Goal: Task Accomplishment & Management: Manage account settings

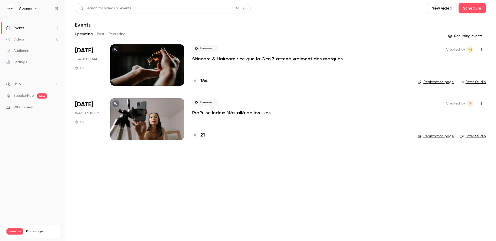
click at [482, 50] on icon "button" at bounding box center [482, 50] width 4 height 4
click at [341, 69] on div at bounding box center [248, 120] width 496 height 241
click at [96, 69] on div "[DATE] Tue, 11:00 AM 1 h" at bounding box center [88, 64] width 27 height 41
click at [232, 60] on p "Skincare & Haircare : ce que la Gen Z attend vraiment des marques" at bounding box center [267, 59] width 151 height 6
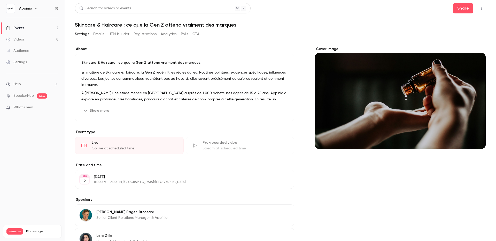
click at [480, 7] on icon "button" at bounding box center [482, 8] width 4 height 4
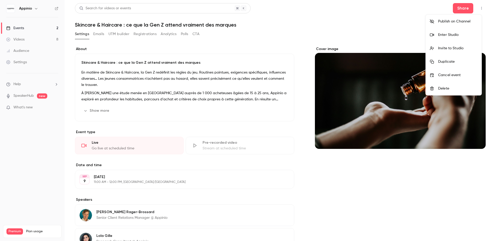
click at [461, 25] on li "Publish on Channel" at bounding box center [454, 21] width 56 height 13
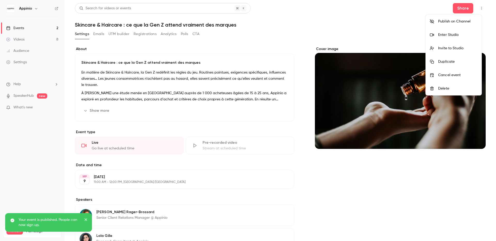
click at [316, 30] on div at bounding box center [248, 120] width 496 height 241
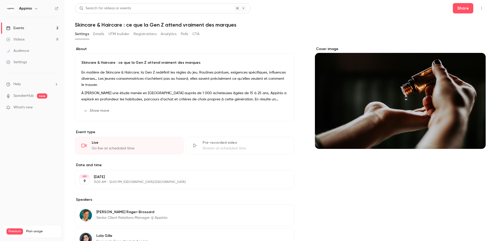
click at [475, 139] on icon "Cover image" at bounding box center [476, 139] width 3 height 3
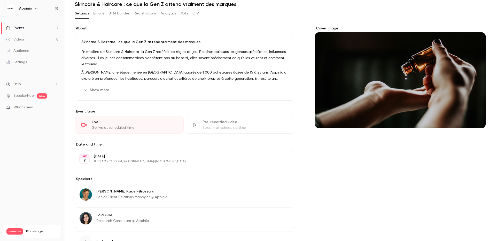
scroll to position [64, 0]
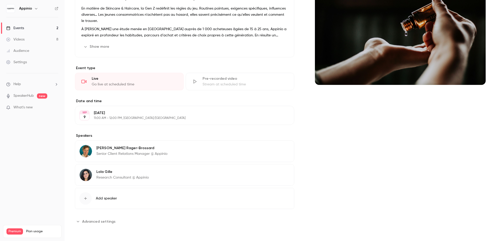
click at [343, 149] on div "Cover image" at bounding box center [400, 103] width 171 height 243
click at [97, 220] on span "Advanced settings" at bounding box center [98, 221] width 33 height 5
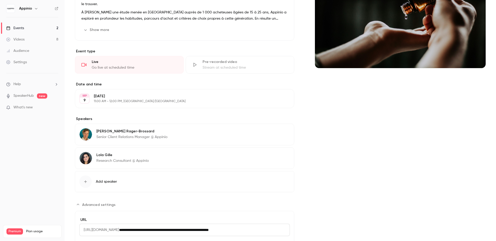
scroll to position [0, 0]
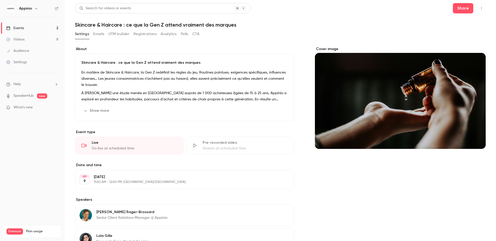
click at [98, 34] on button "Emails" at bounding box center [98, 34] width 11 height 8
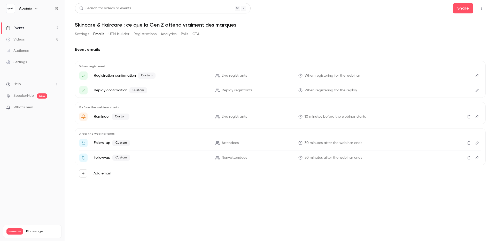
click at [98, 116] on p "Reminder Custom" at bounding box center [152, 117] width 116 height 6
click at [83, 117] on icon "{{ event_name }} | Notre webinaire va commencer" at bounding box center [83, 116] width 5 height 5
click at [479, 118] on icon "Edit" at bounding box center [477, 117] width 4 height 4
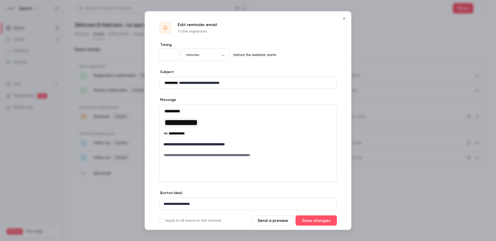
click at [344, 18] on icon "Close" at bounding box center [344, 18] width 2 height 2
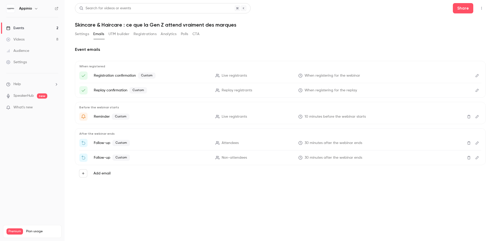
click at [477, 144] on icon "Edit" at bounding box center [477, 143] width 3 height 3
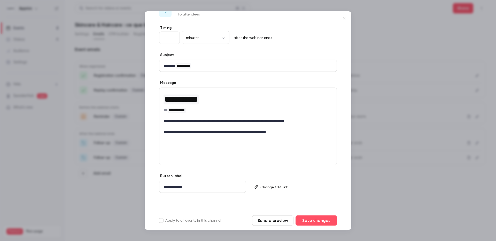
scroll to position [18, 0]
click at [272, 188] on p "editor" at bounding box center [296, 186] width 72 height 5
click at [270, 172] on div "**********" at bounding box center [248, 118] width 207 height 187
click at [293, 185] on p "editor" at bounding box center [296, 186] width 72 height 5
click at [343, 17] on icon "Close" at bounding box center [344, 19] width 6 height 4
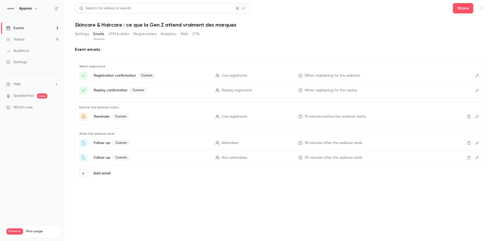
click at [478, 158] on icon "Edit" at bounding box center [477, 158] width 4 height 4
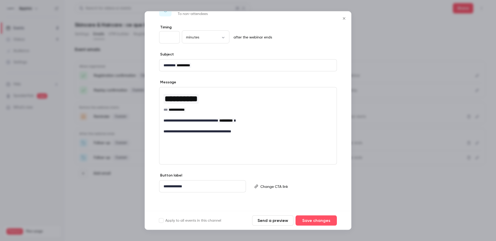
click at [299, 186] on p "editor" at bounding box center [296, 186] width 72 height 5
click at [345, 17] on icon "Close" at bounding box center [344, 19] width 6 height 4
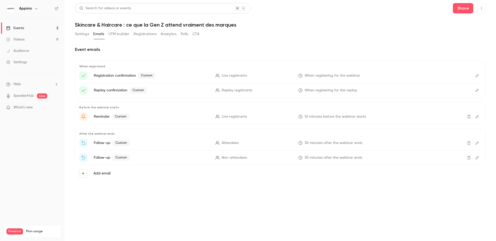
click at [476, 144] on icon "Edit" at bounding box center [477, 143] width 4 height 4
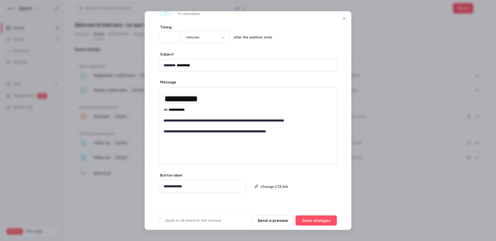
click at [314, 189] on p "editor" at bounding box center [296, 186] width 72 height 5
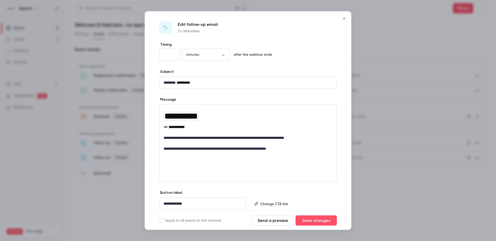
scroll to position [0, 0]
click at [345, 16] on button "Close" at bounding box center [344, 18] width 10 height 10
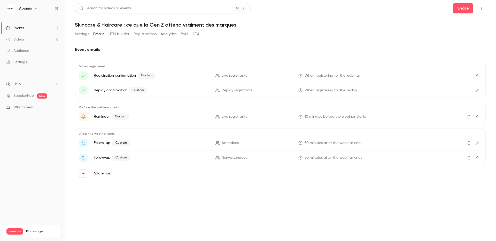
click at [395, 18] on header "Search for videos or events Share Skincare & Haircare : ce que la Gen Z attend …" at bounding box center [280, 15] width 411 height 25
click at [121, 34] on button "UTM builder" at bounding box center [119, 34] width 21 height 8
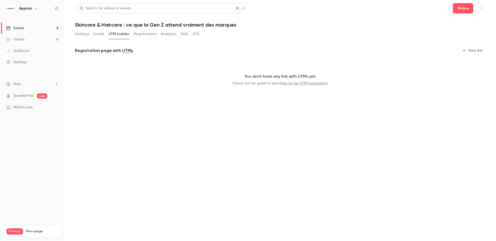
click at [143, 35] on button "Registrations" at bounding box center [145, 34] width 23 height 8
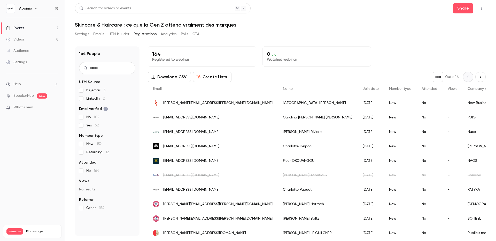
click at [167, 33] on button "Analytics" at bounding box center [169, 34] width 16 height 8
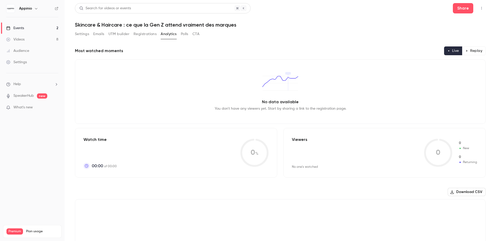
click at [188, 33] on button "Polls" at bounding box center [184, 34] width 7 height 8
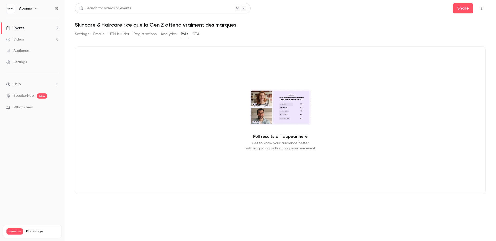
click at [199, 34] on button "CTA" at bounding box center [196, 34] width 7 height 8
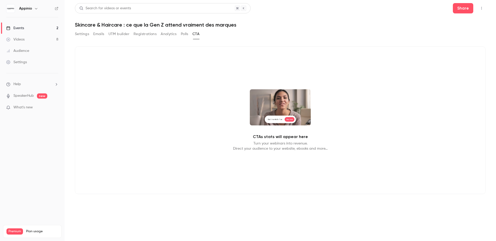
click at [84, 34] on button "Settings" at bounding box center [82, 34] width 14 height 8
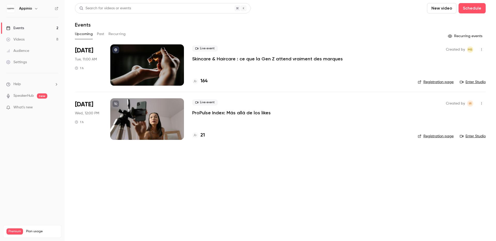
click at [441, 82] on link "Registration page" at bounding box center [436, 82] width 36 height 5
click at [33, 9] on button "button" at bounding box center [36, 8] width 6 height 6
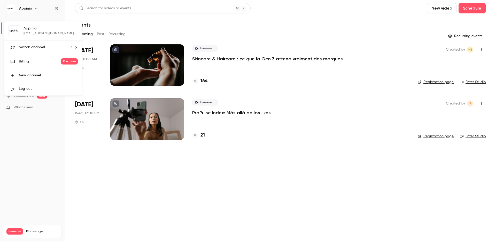
click at [46, 49] on div "Switch channel 3" at bounding box center [45, 47] width 53 height 5
click at [41, 70] on link "F FR" at bounding box center [43, 73] width 78 height 14
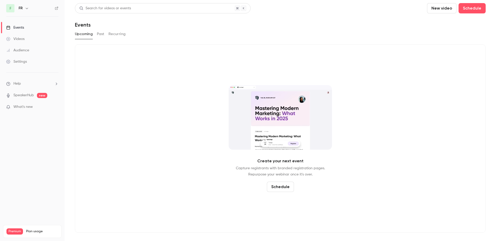
click at [25, 9] on icon "button" at bounding box center [27, 8] width 4 height 4
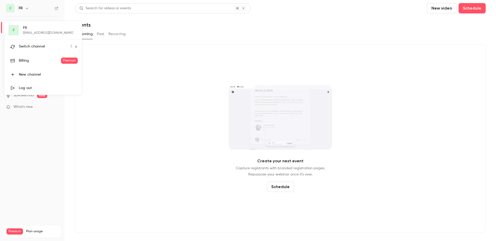
click at [32, 42] on li "Switch channel 3" at bounding box center [43, 47] width 78 height 14
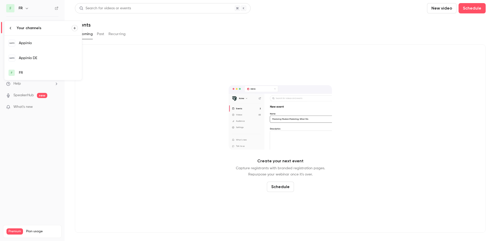
click at [44, 44] on div "Appinio" at bounding box center [48, 43] width 59 height 5
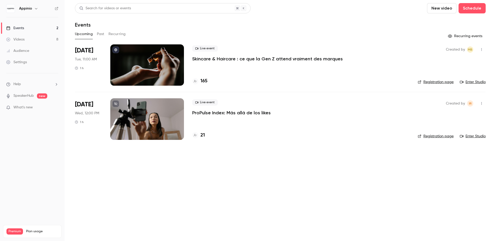
click at [482, 51] on icon "button" at bounding box center [482, 50] width 4 height 4
click at [481, 50] on div at bounding box center [248, 120] width 496 height 241
click at [100, 36] on button "Past" at bounding box center [100, 34] width 7 height 8
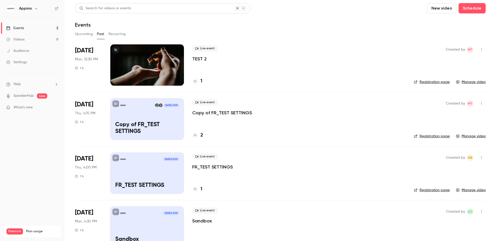
click at [24, 42] on link "Videos 8" at bounding box center [32, 39] width 65 height 11
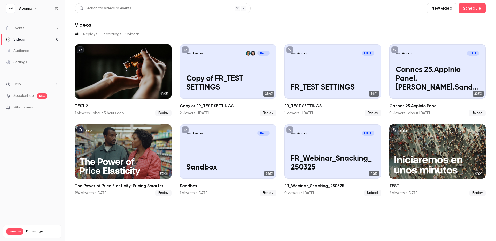
click at [29, 63] on link "Settings" at bounding box center [32, 62] width 65 height 11
